Goal: Complete application form

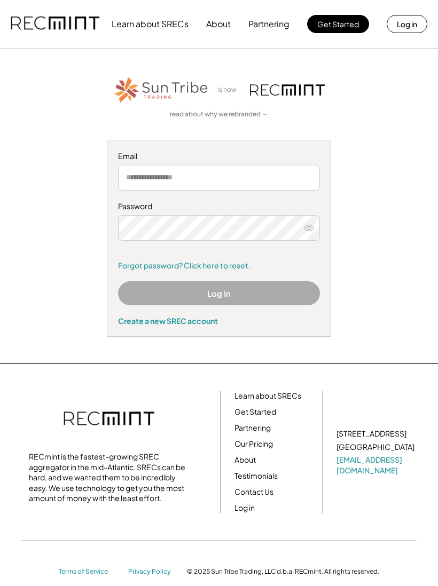
click at [158, 182] on input "email" at bounding box center [219, 178] width 202 height 26
type input "**********"
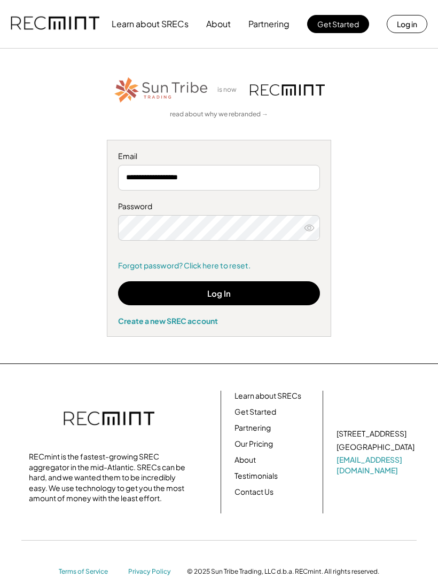
click at [301, 294] on button "Log In" at bounding box center [219, 293] width 202 height 24
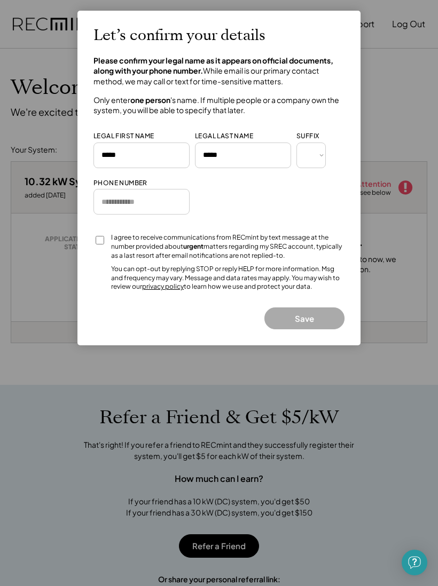
click at [119, 198] on input "tel" at bounding box center [141, 202] width 96 height 26
type input "**********"
click at [304, 308] on button "Save" at bounding box center [304, 318] width 80 height 22
click at [313, 307] on button "Save" at bounding box center [304, 318] width 80 height 22
click at [307, 313] on button "Save" at bounding box center [304, 318] width 80 height 22
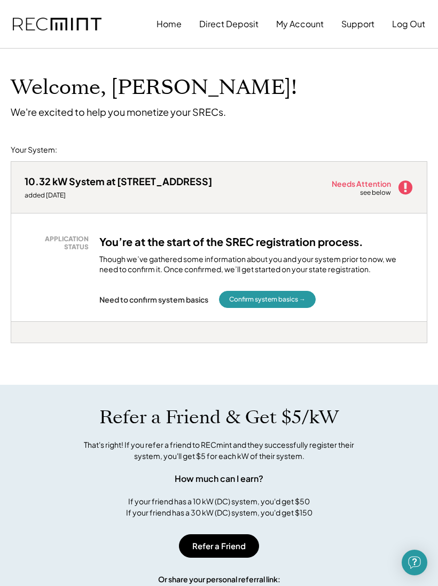
click at [279, 295] on button "Confirm system basics →" at bounding box center [267, 299] width 97 height 17
click at [275, 295] on button "Confirm system basics →" at bounding box center [267, 299] width 97 height 17
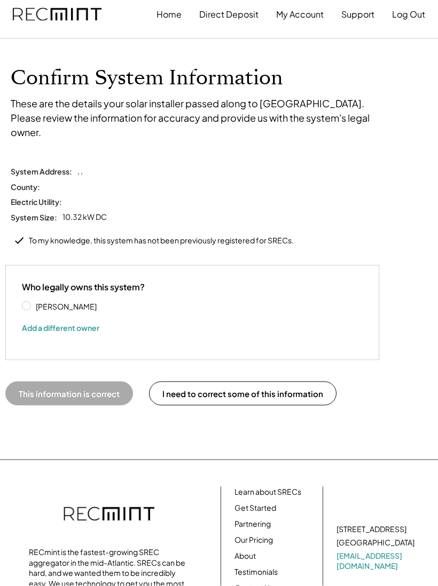
scroll to position [10, 0]
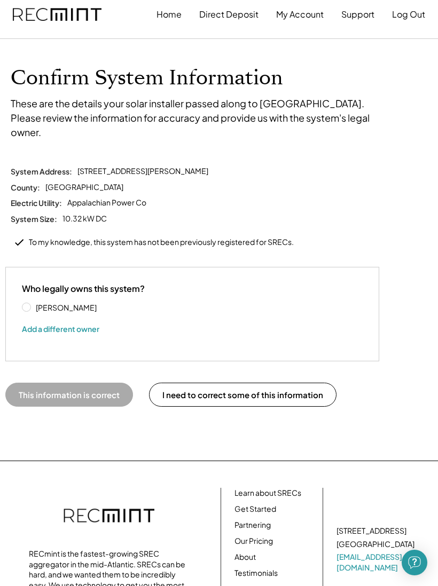
click at [26, 283] on div "Who legally owns this system? Kerri Riley Add a different owner" at bounding box center [192, 314] width 341 height 62
click at [33, 283] on div "Who legally owns this system? Kerri Riley Add a different owner" at bounding box center [192, 314] width 341 height 62
click at [33, 304] on label "Kerri Riley" at bounding box center [81, 307] width 96 height 7
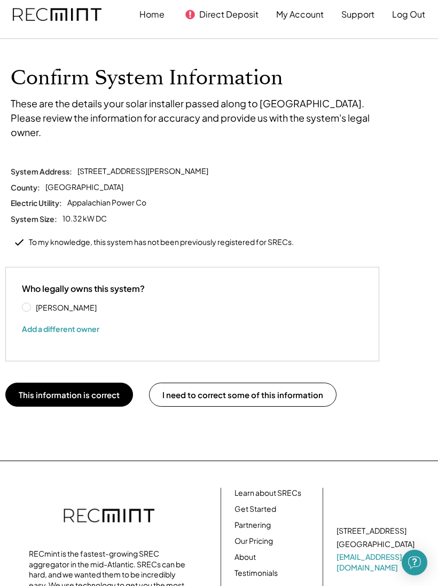
click at [87, 383] on button "This information is correct" at bounding box center [69, 395] width 128 height 24
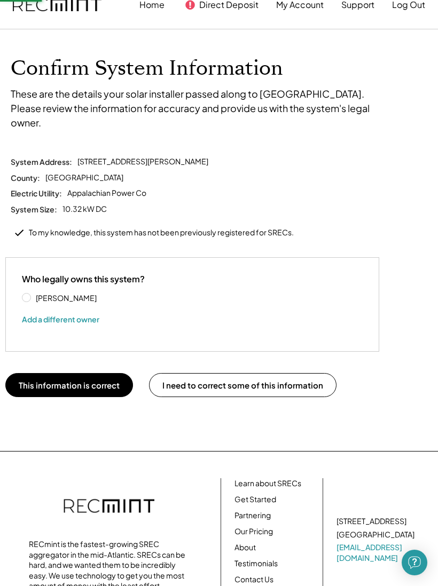
scroll to position [21, 0]
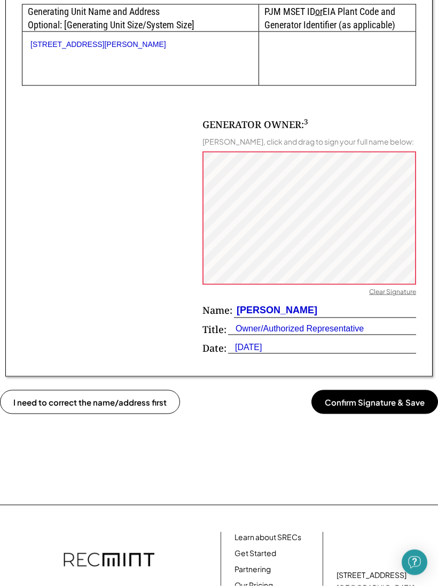
scroll to position [761, 0]
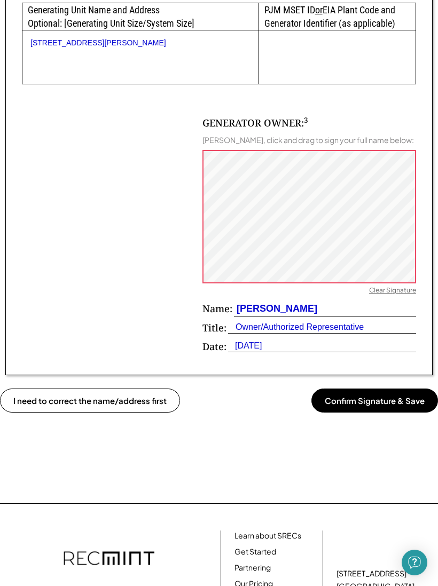
click at [377, 389] on button "Confirm Signature & Save" at bounding box center [374, 401] width 127 height 24
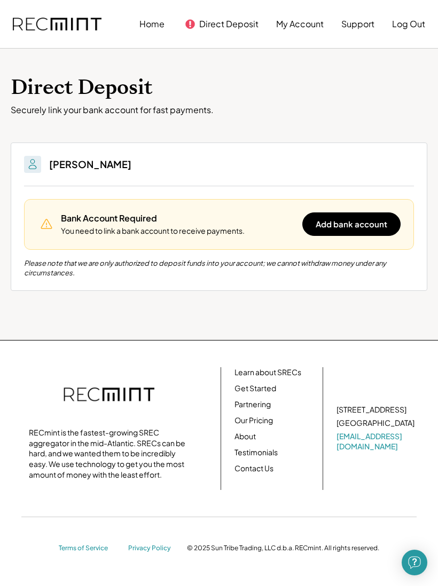
click at [346, 216] on button "Add bank account" at bounding box center [351, 223] width 98 height 23
